Goal: Information Seeking & Learning: Check status

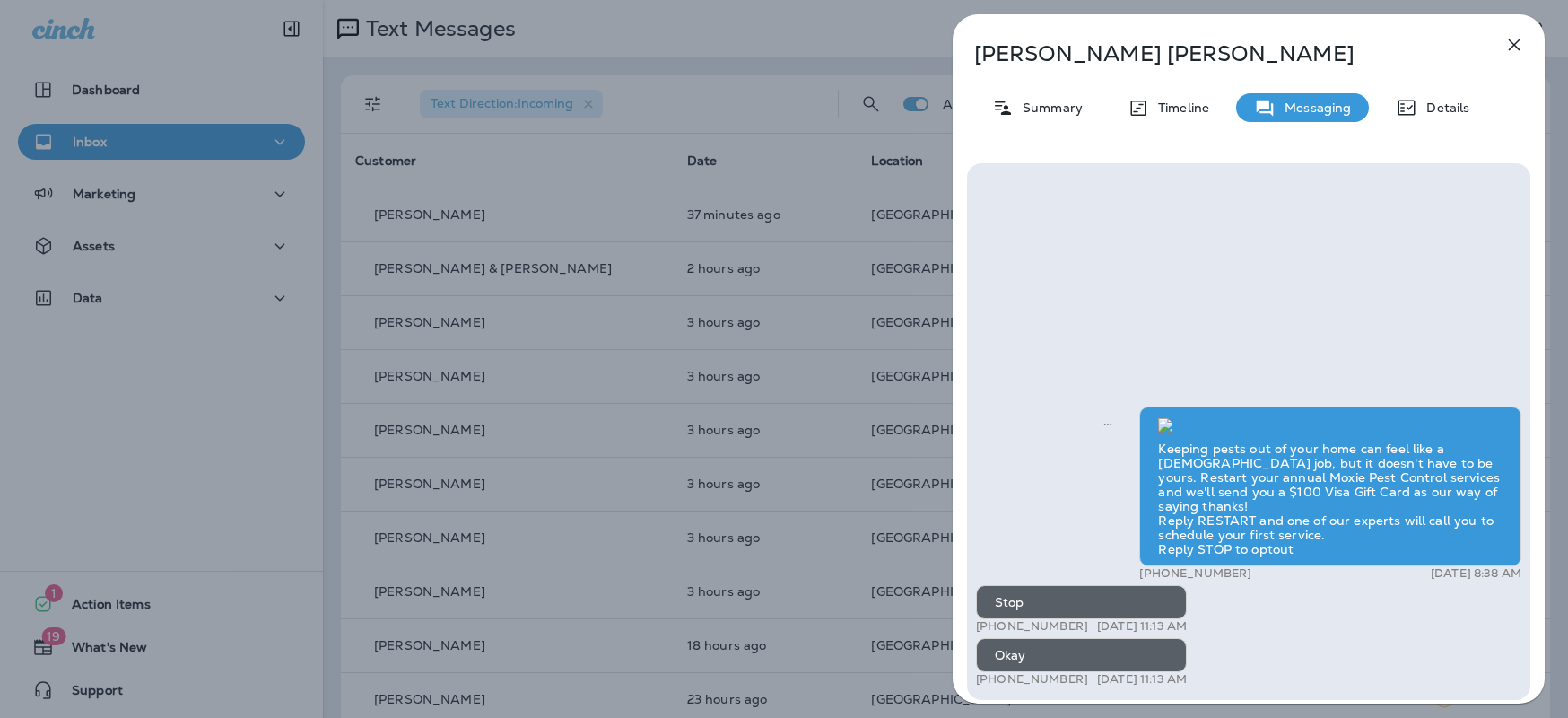
click at [1511, 47] on icon "button" at bounding box center [1514, 45] width 12 height 12
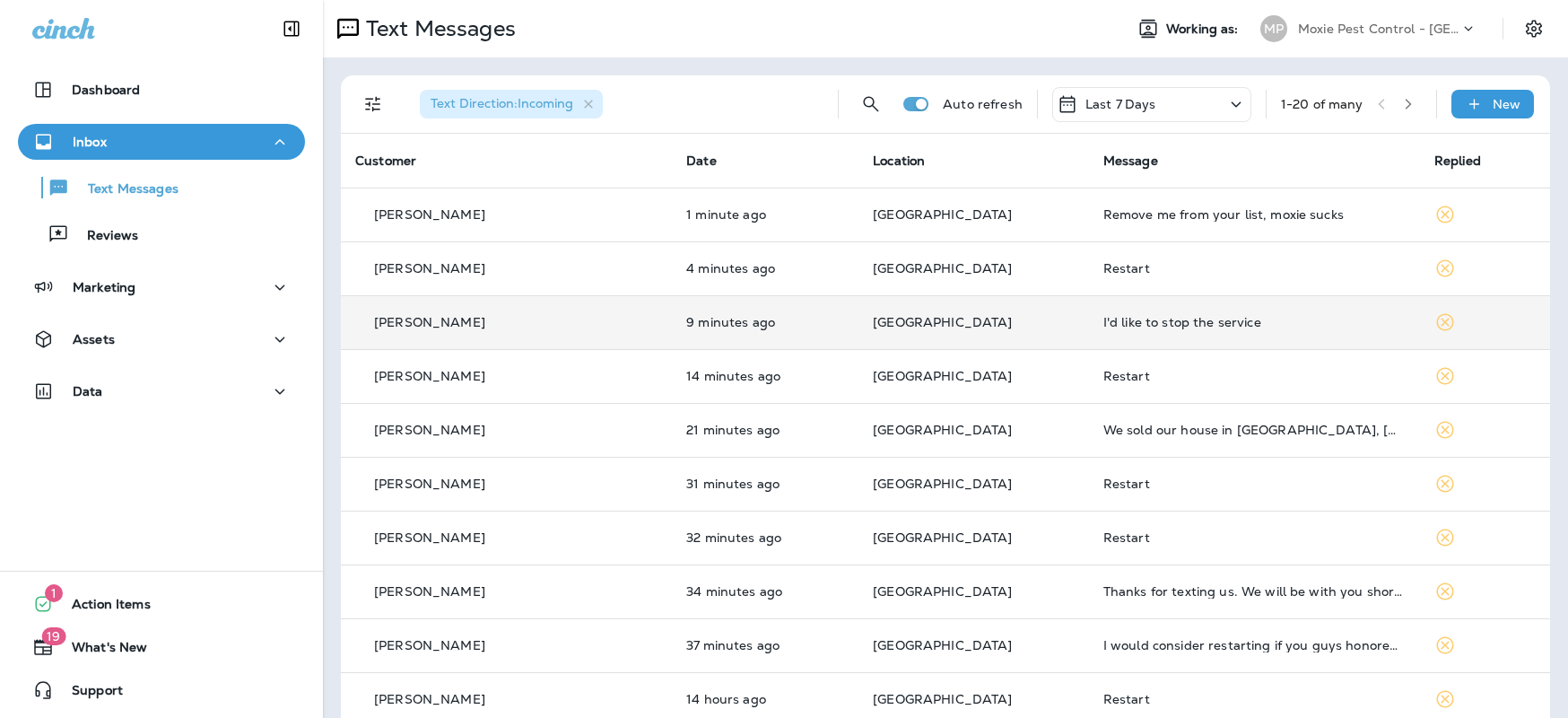
click at [497, 325] on div "Mike Duby" at bounding box center [506, 322] width 302 height 19
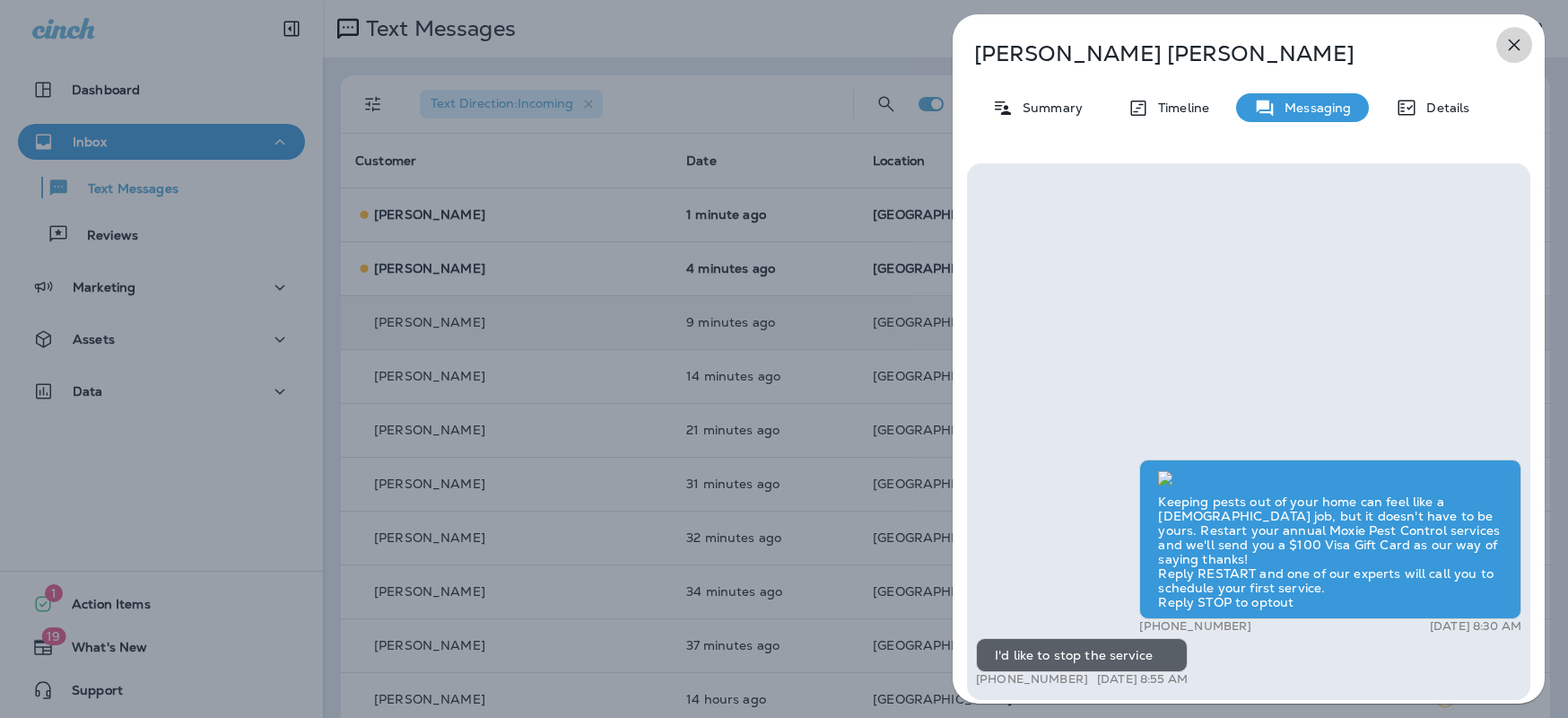
click at [1514, 44] on icon "button" at bounding box center [1514, 45] width 12 height 12
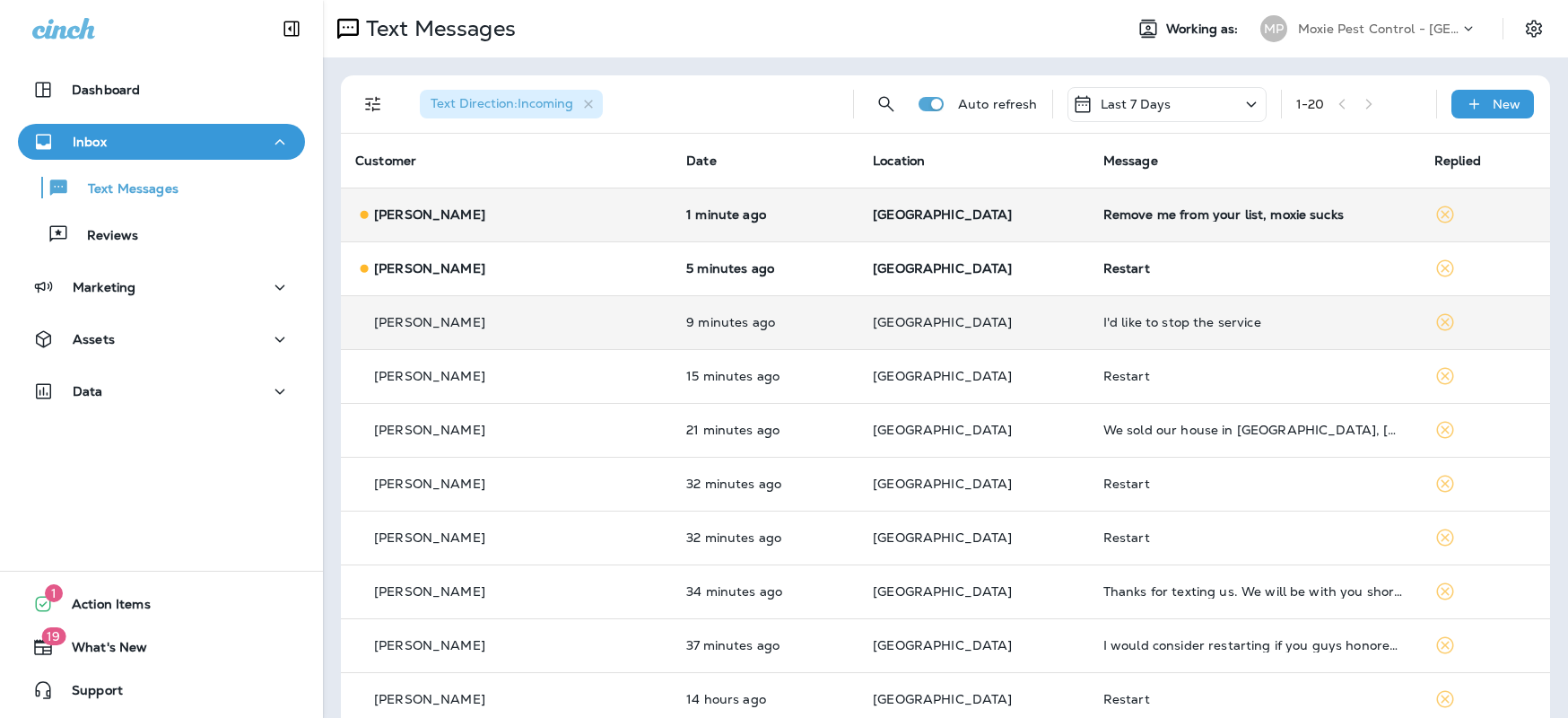
click at [577, 227] on td "Tom Duffy" at bounding box center [506, 214] width 331 height 54
